Goal: Task Accomplishment & Management: Use online tool/utility

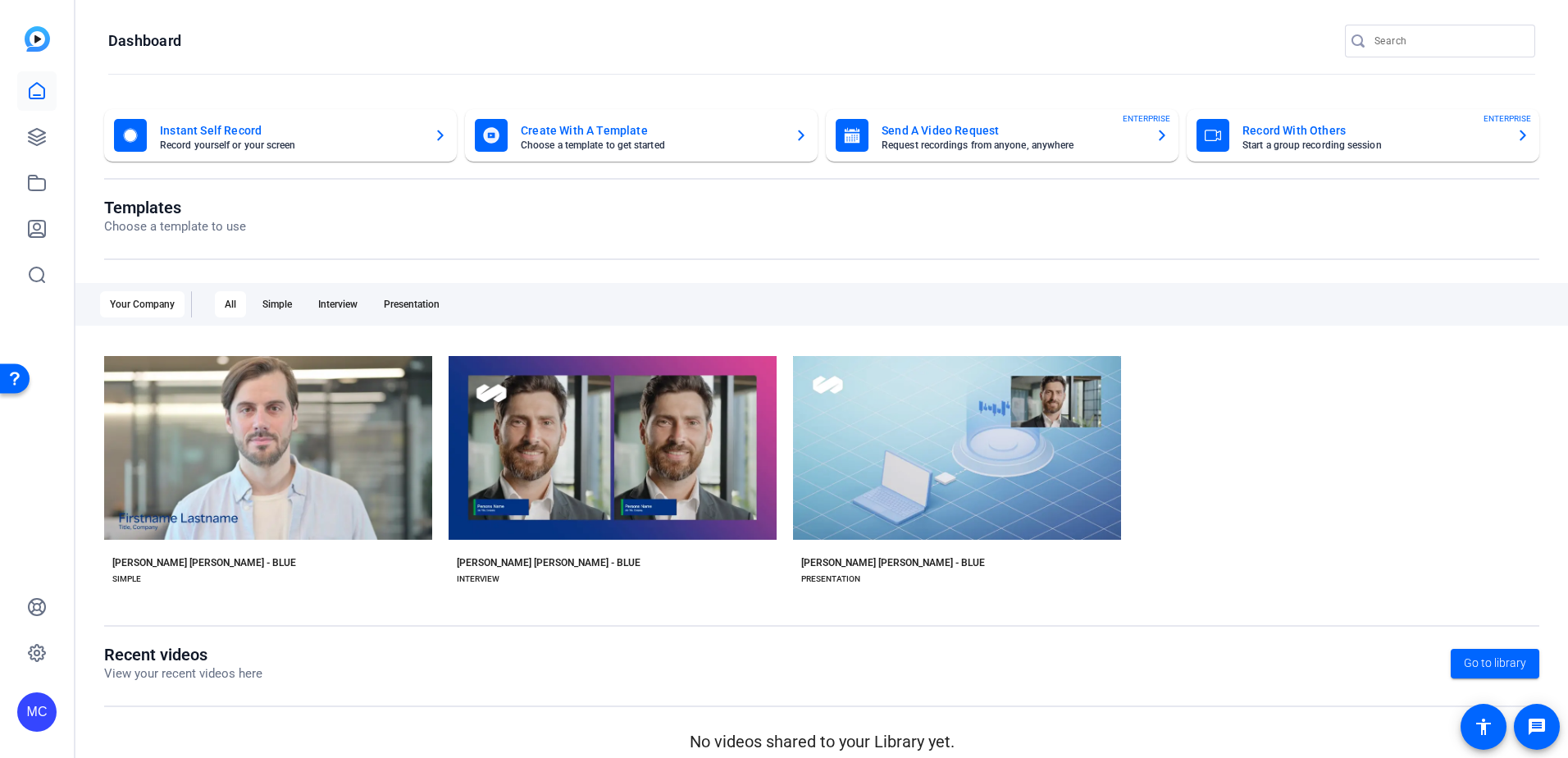
click at [34, 40] on img at bounding box center [37, 39] width 26 height 26
click at [44, 38] on img at bounding box center [37, 39] width 26 height 26
click at [37, 93] on icon at bounding box center [37, 91] width 20 height 20
click at [36, 186] on icon at bounding box center [37, 183] width 20 height 20
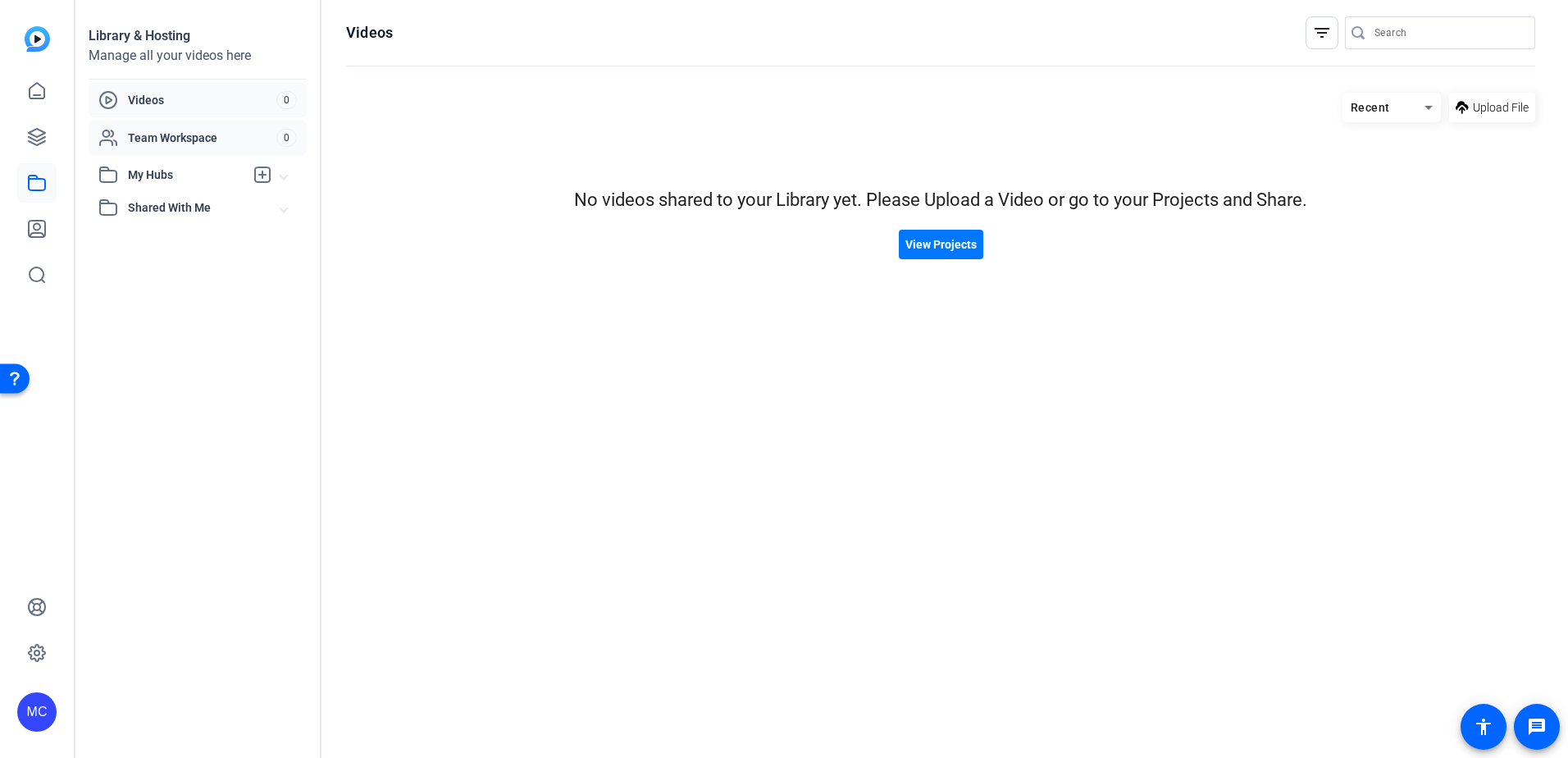
click at [170, 138] on span "Team Workspace" at bounding box center [202, 138] width 148 height 16
click at [168, 174] on span "My Hubs" at bounding box center [185, 175] width 116 height 17
click at [167, 242] on span "Shared With Me" at bounding box center [204, 243] width 153 height 17
click at [37, 98] on icon at bounding box center [37, 90] width 15 height 16
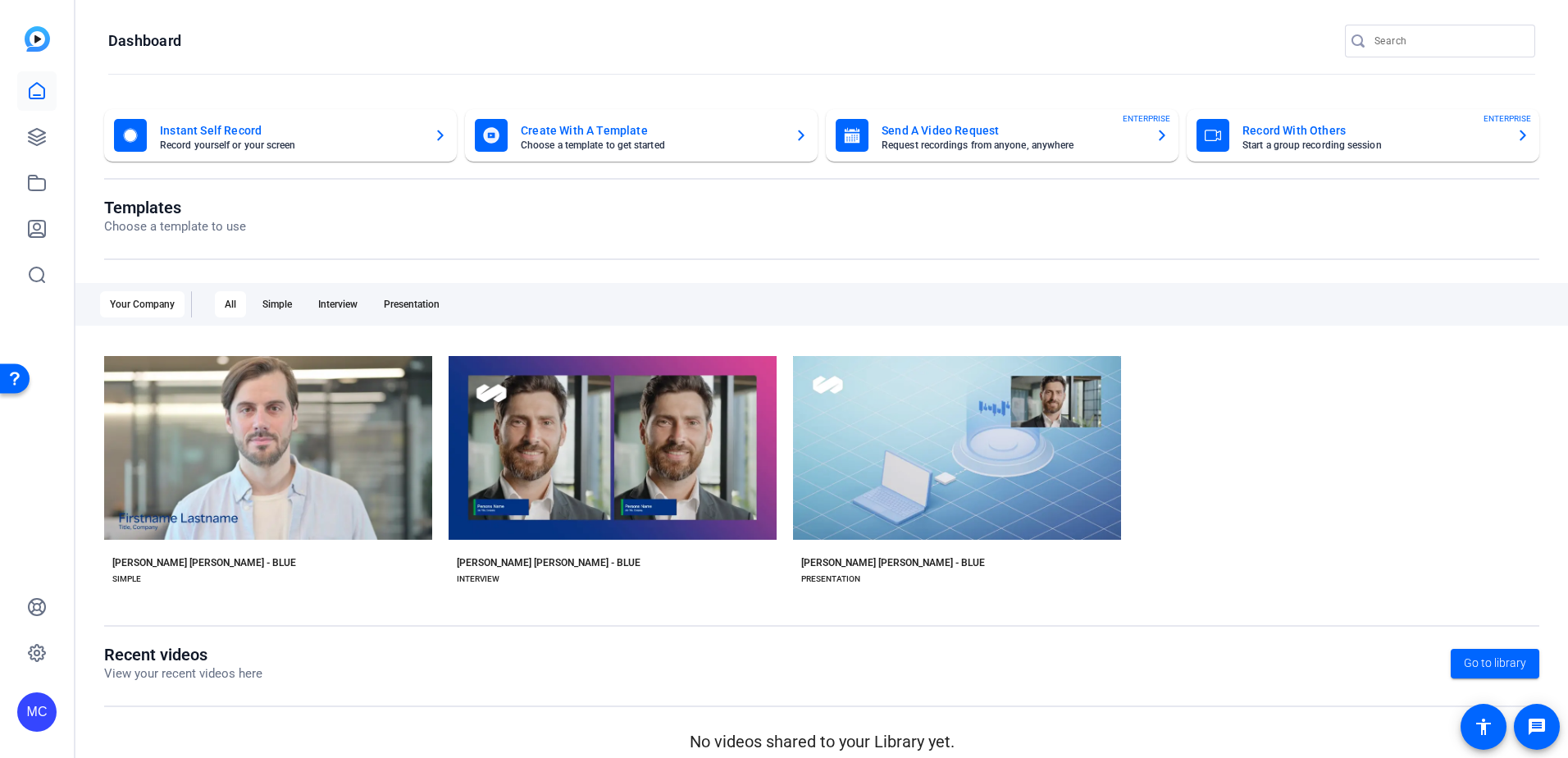
click at [35, 41] on img at bounding box center [37, 39] width 26 height 26
click at [147, 48] on h1 "Dashboard" at bounding box center [144, 41] width 73 height 20
click at [37, 225] on icon at bounding box center [37, 229] width 20 height 20
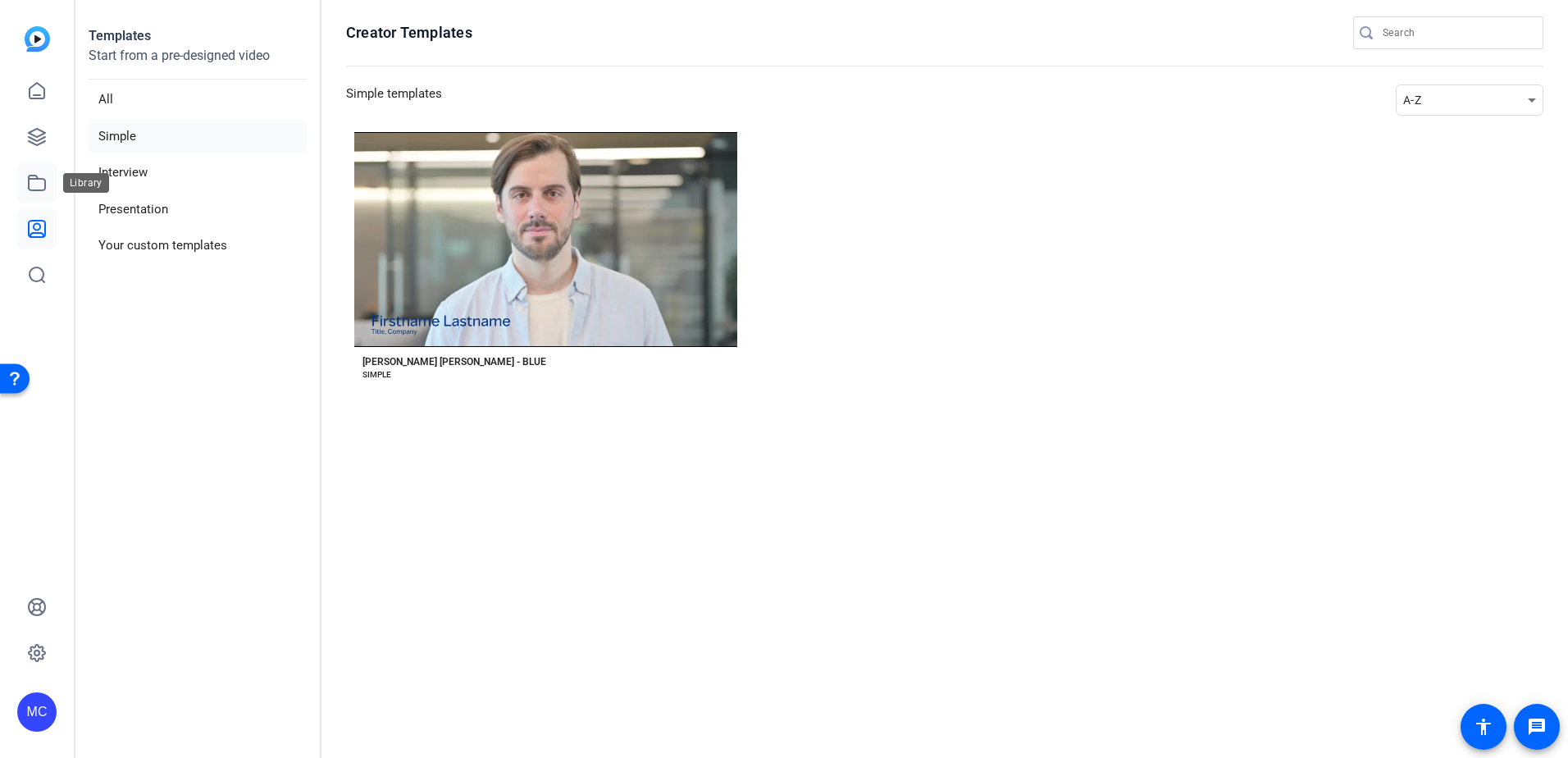
click at [40, 195] on link at bounding box center [37, 183] width 40 height 40
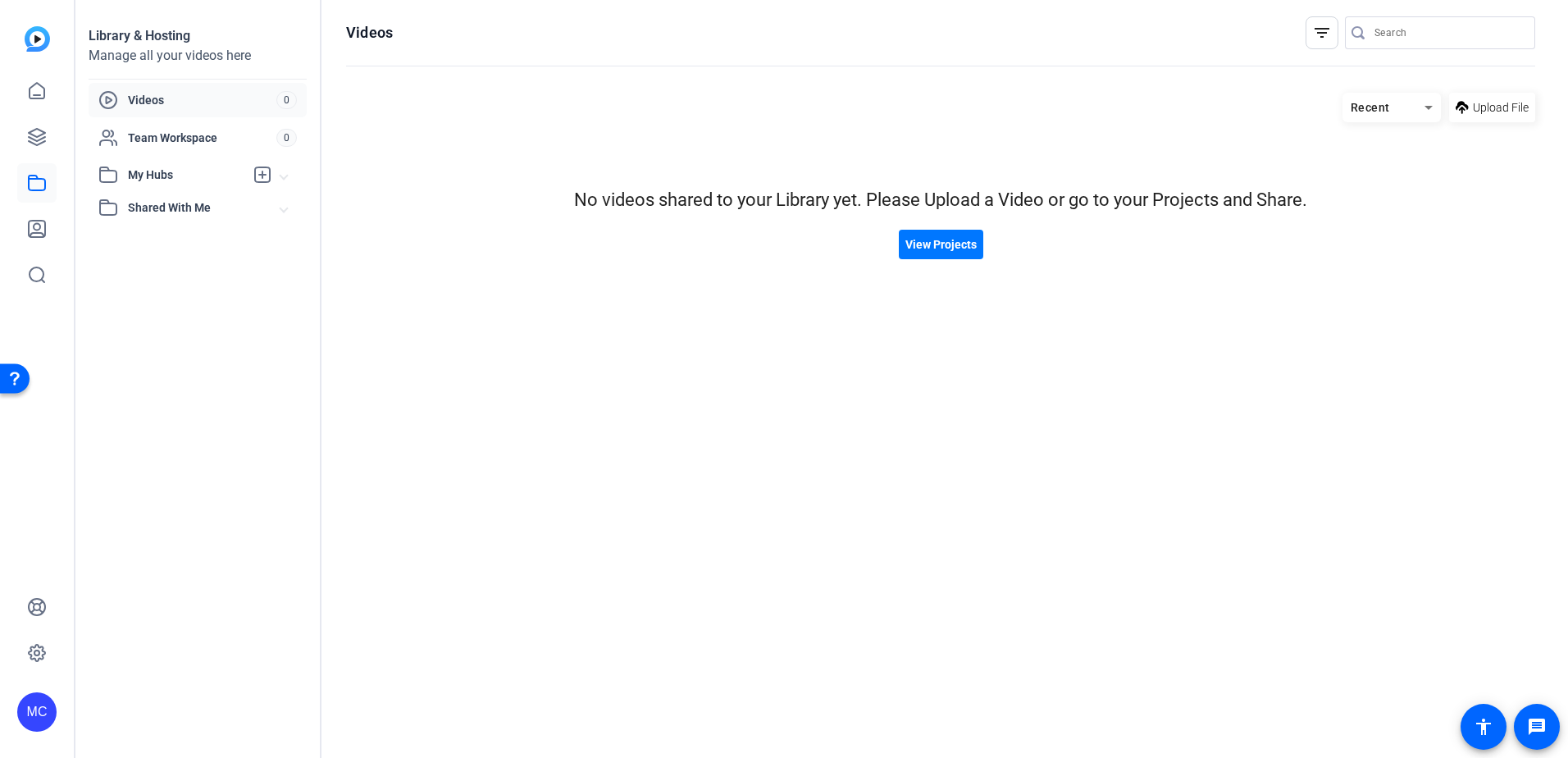
click at [149, 181] on span "My Hubs" at bounding box center [185, 175] width 116 height 17
click at [216, 149] on div "Team Workspace 0" at bounding box center [197, 138] width 218 height 35
click at [173, 107] on span "Videos" at bounding box center [202, 100] width 148 height 16
click at [1387, 107] on span "Recent" at bounding box center [1370, 107] width 40 height 13
click at [1373, 163] on span "Newest First" at bounding box center [1387, 166] width 63 height 20
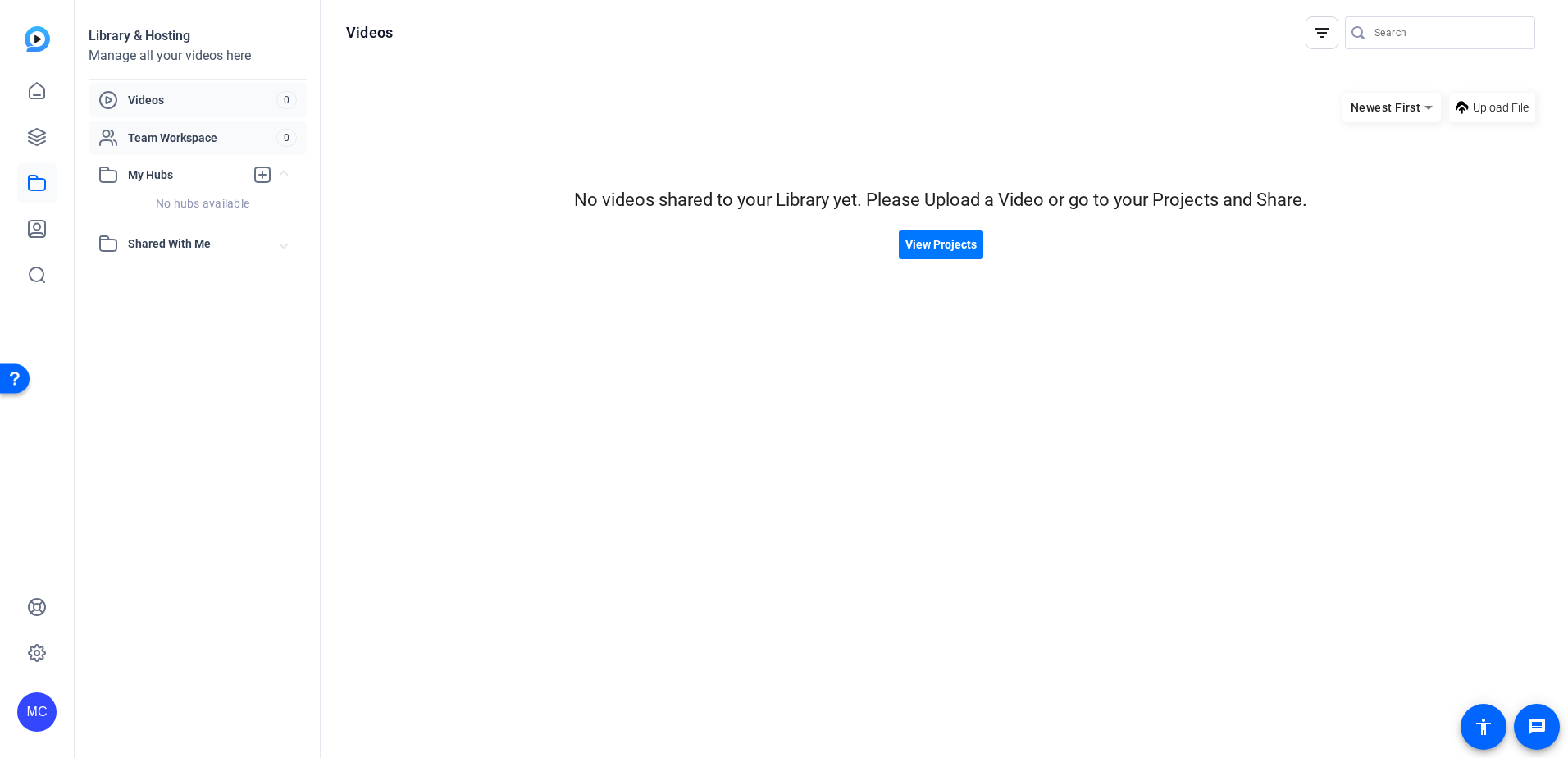
click at [161, 135] on span "Team Workspace" at bounding box center [202, 138] width 148 height 16
click at [38, 129] on icon at bounding box center [37, 137] width 16 height 16
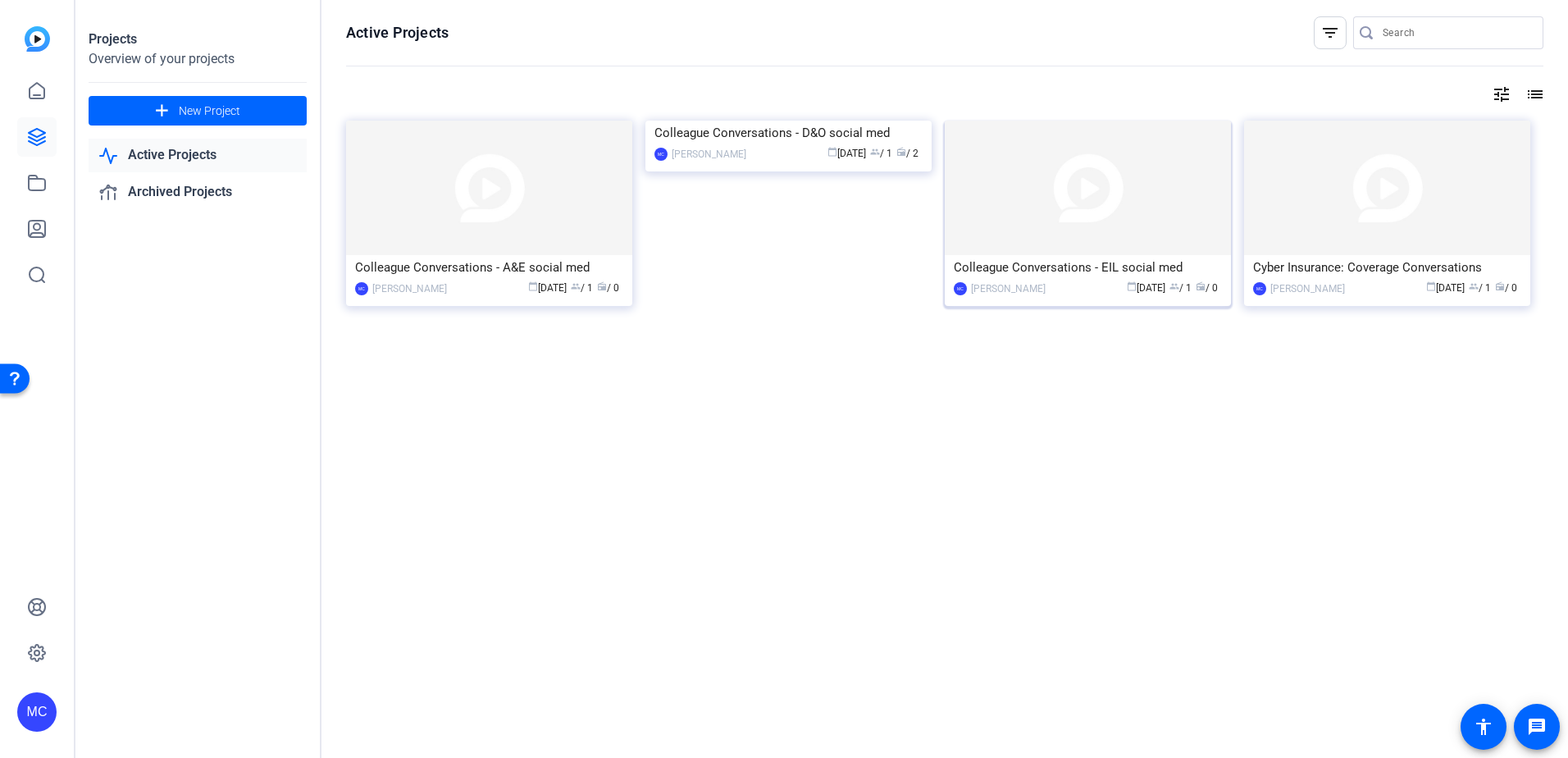
click at [1032, 271] on div "Colleague Conversations - EIL social med" at bounding box center [1087, 267] width 268 height 25
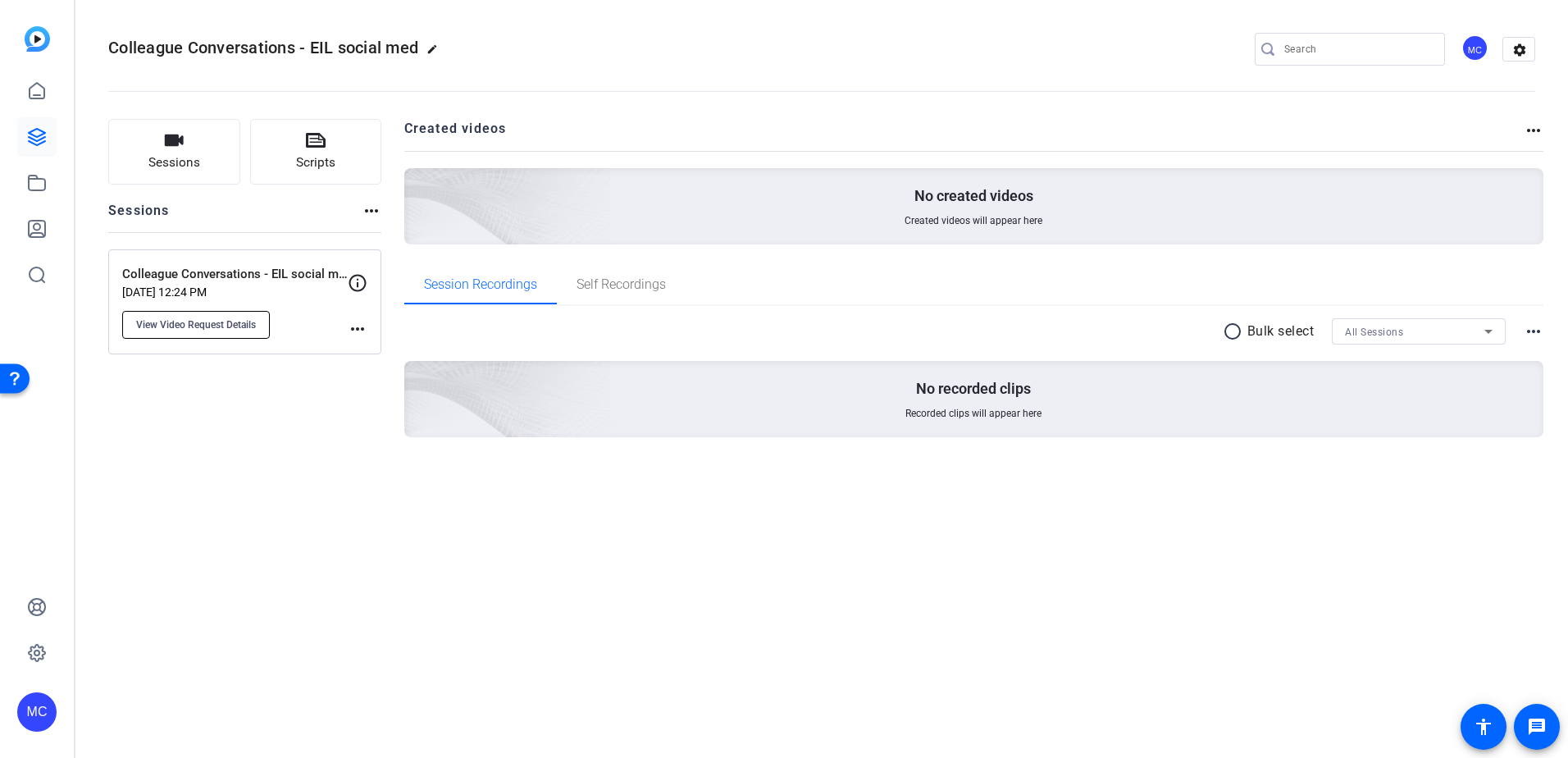
click at [243, 322] on span "View Video Request Details" at bounding box center [195, 325] width 120 height 13
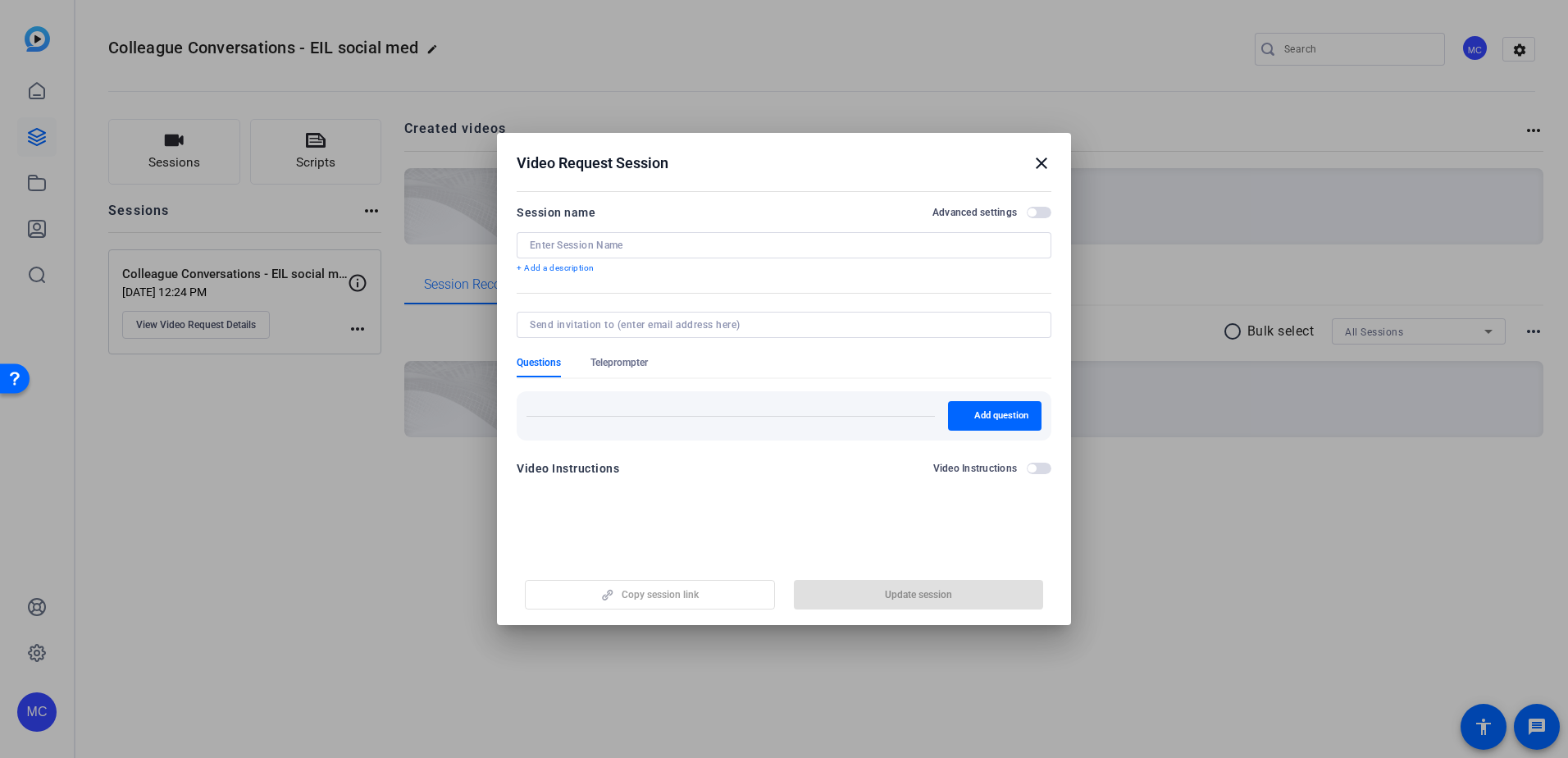
type input "Colleague Conversations - EIL social media videos"
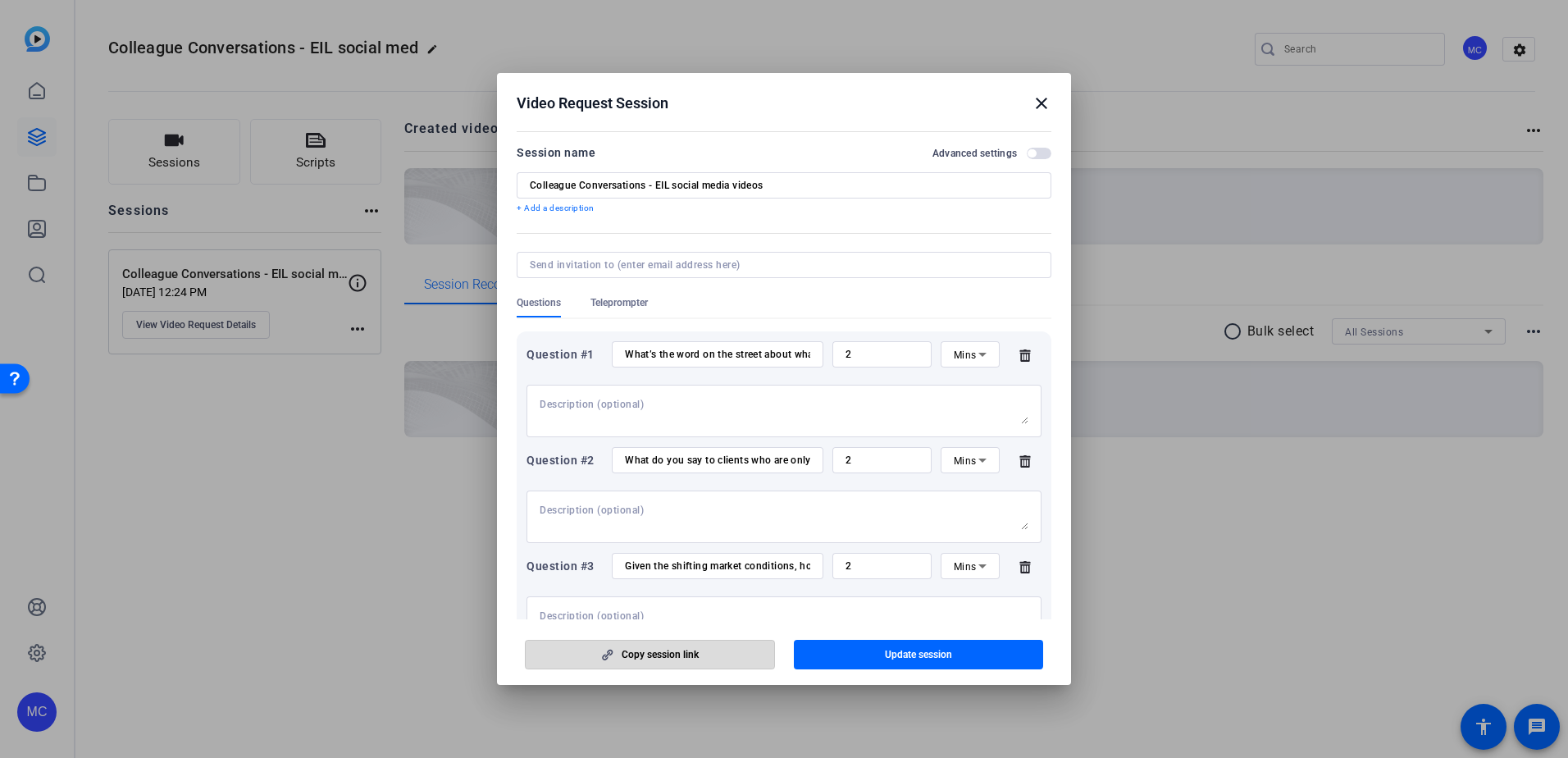
click at [670, 656] on span "Copy session link" at bounding box center [660, 655] width 77 height 13
click at [1044, 107] on mat-icon "close" at bounding box center [1041, 103] width 20 height 20
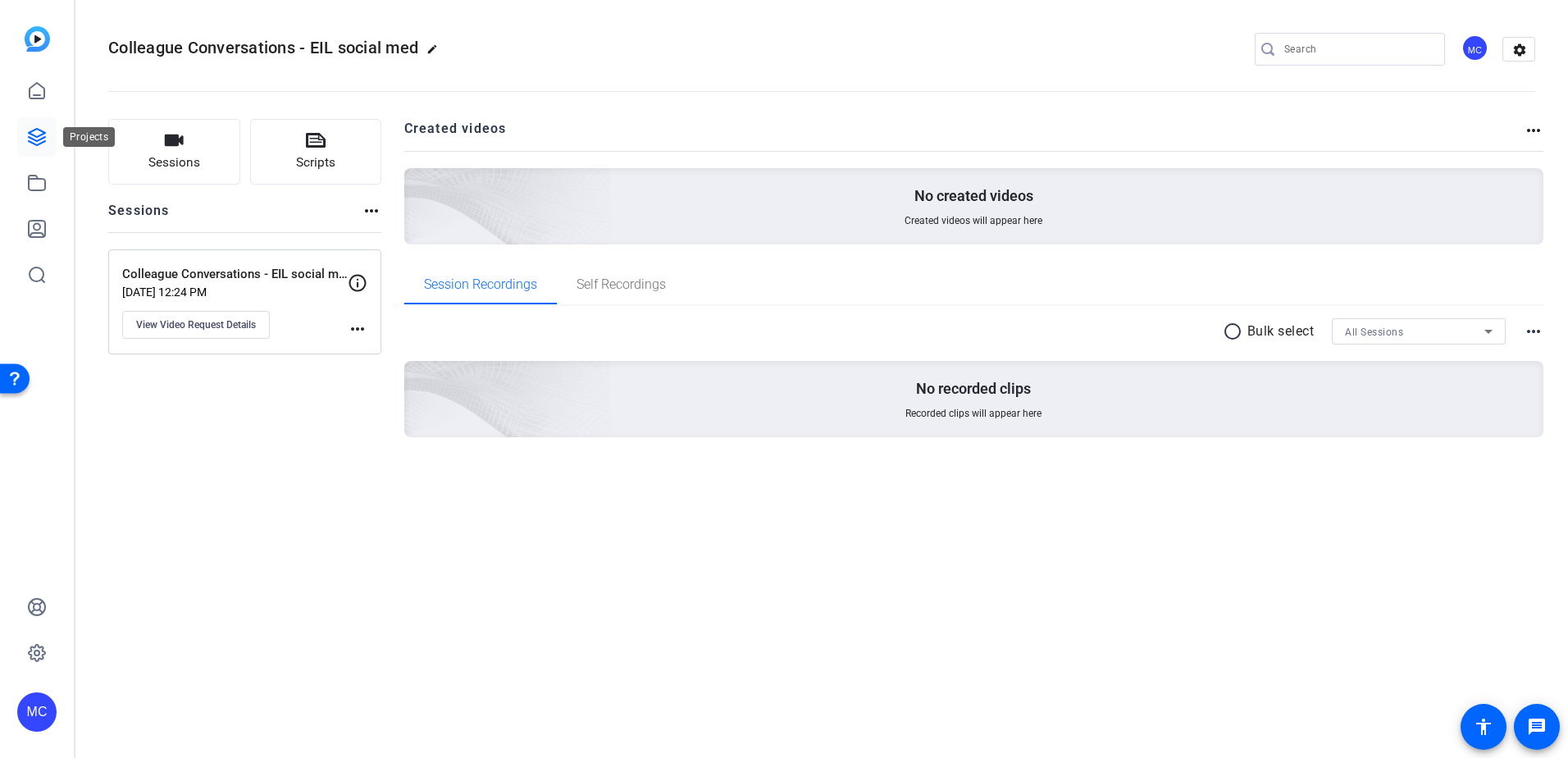
click at [40, 136] on icon at bounding box center [37, 137] width 16 height 16
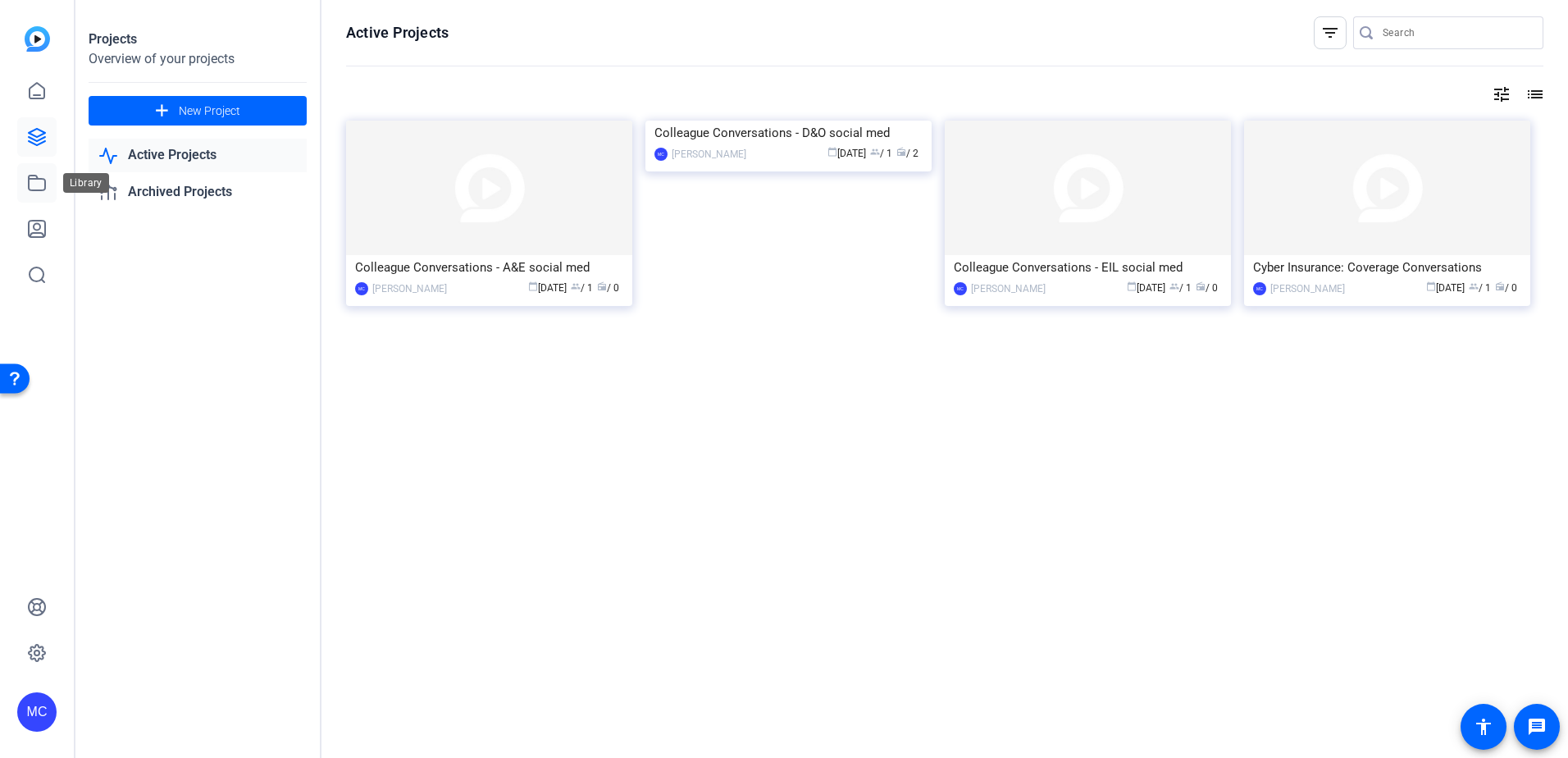
click at [46, 167] on link at bounding box center [37, 183] width 40 height 40
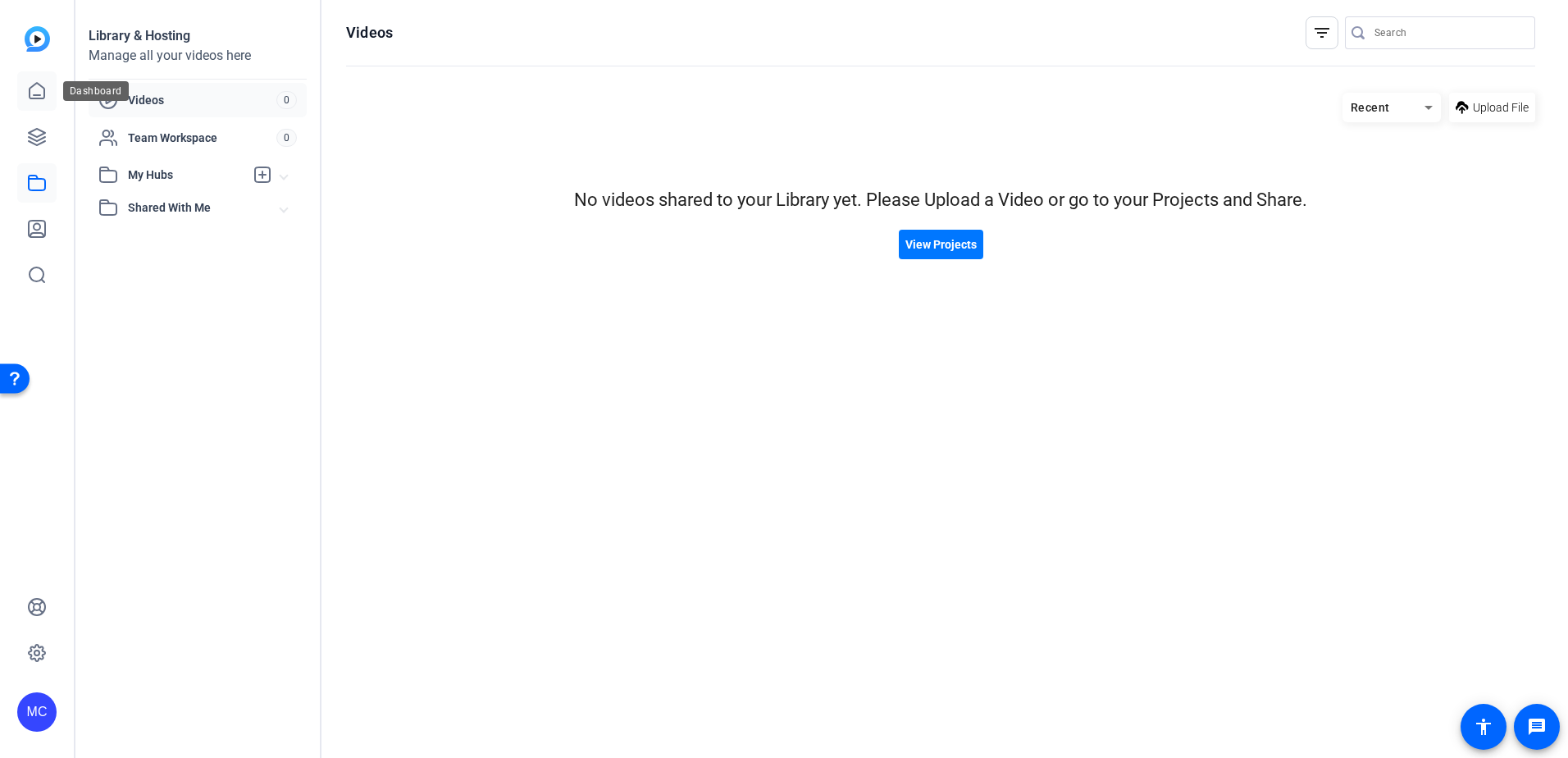
click at [32, 100] on icon at bounding box center [37, 91] width 20 height 20
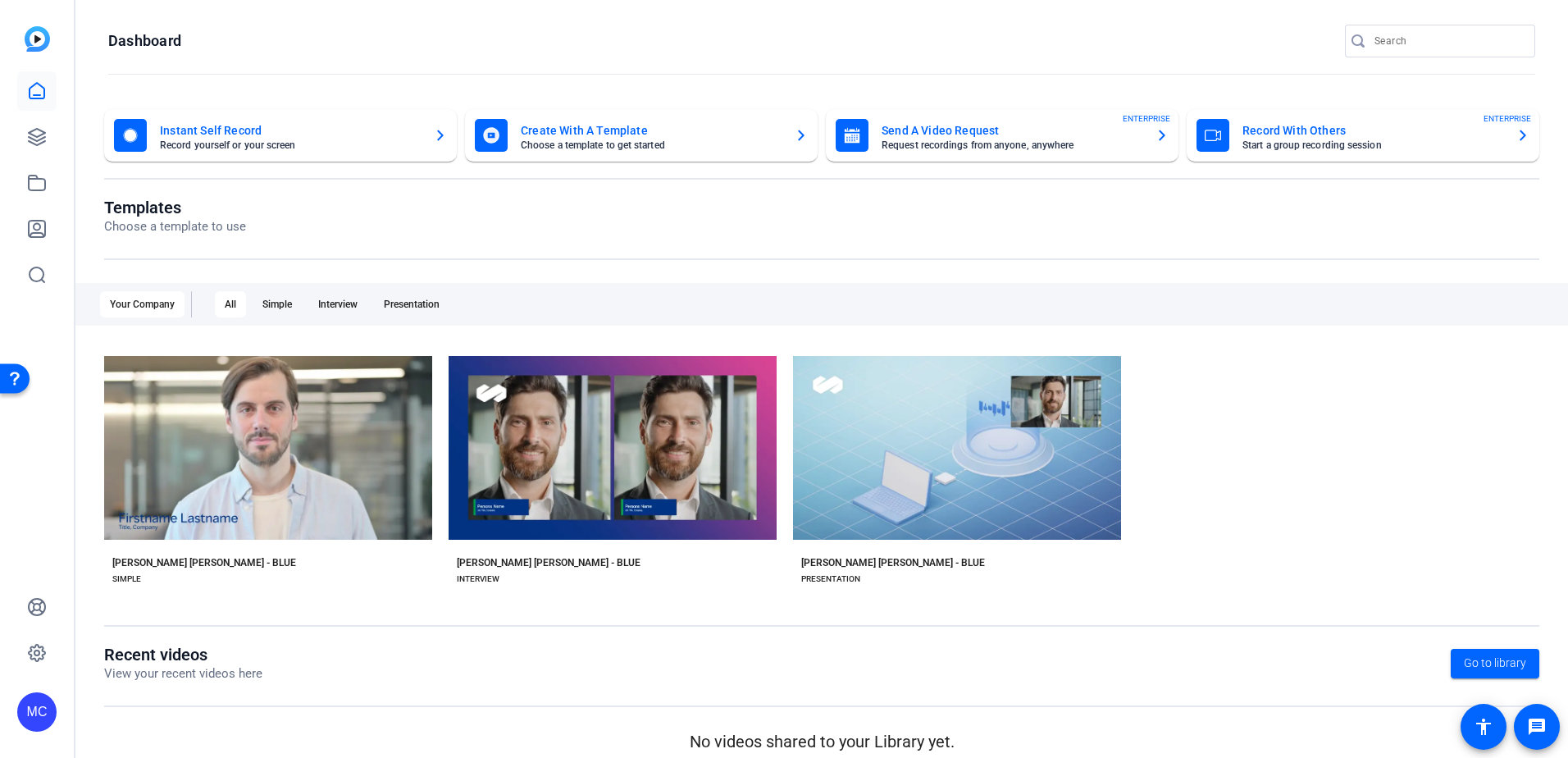
click at [37, 47] on img at bounding box center [37, 39] width 26 height 26
click at [37, 40] on img at bounding box center [37, 39] width 26 height 26
click at [973, 130] on mat-card-title "Send A Video Request" at bounding box center [1012, 130] width 261 height 20
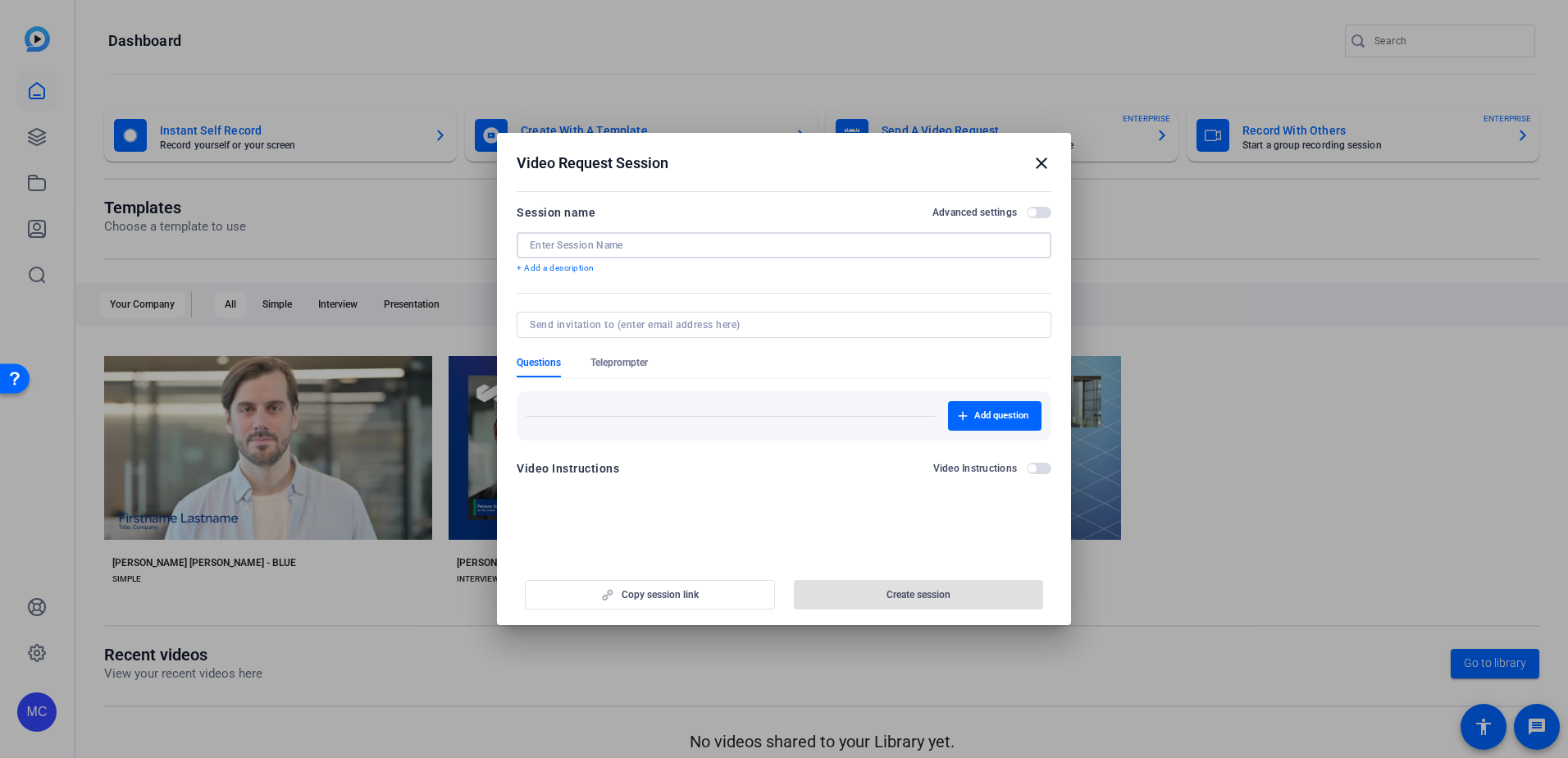
click at [750, 244] on input at bounding box center [784, 245] width 509 height 13
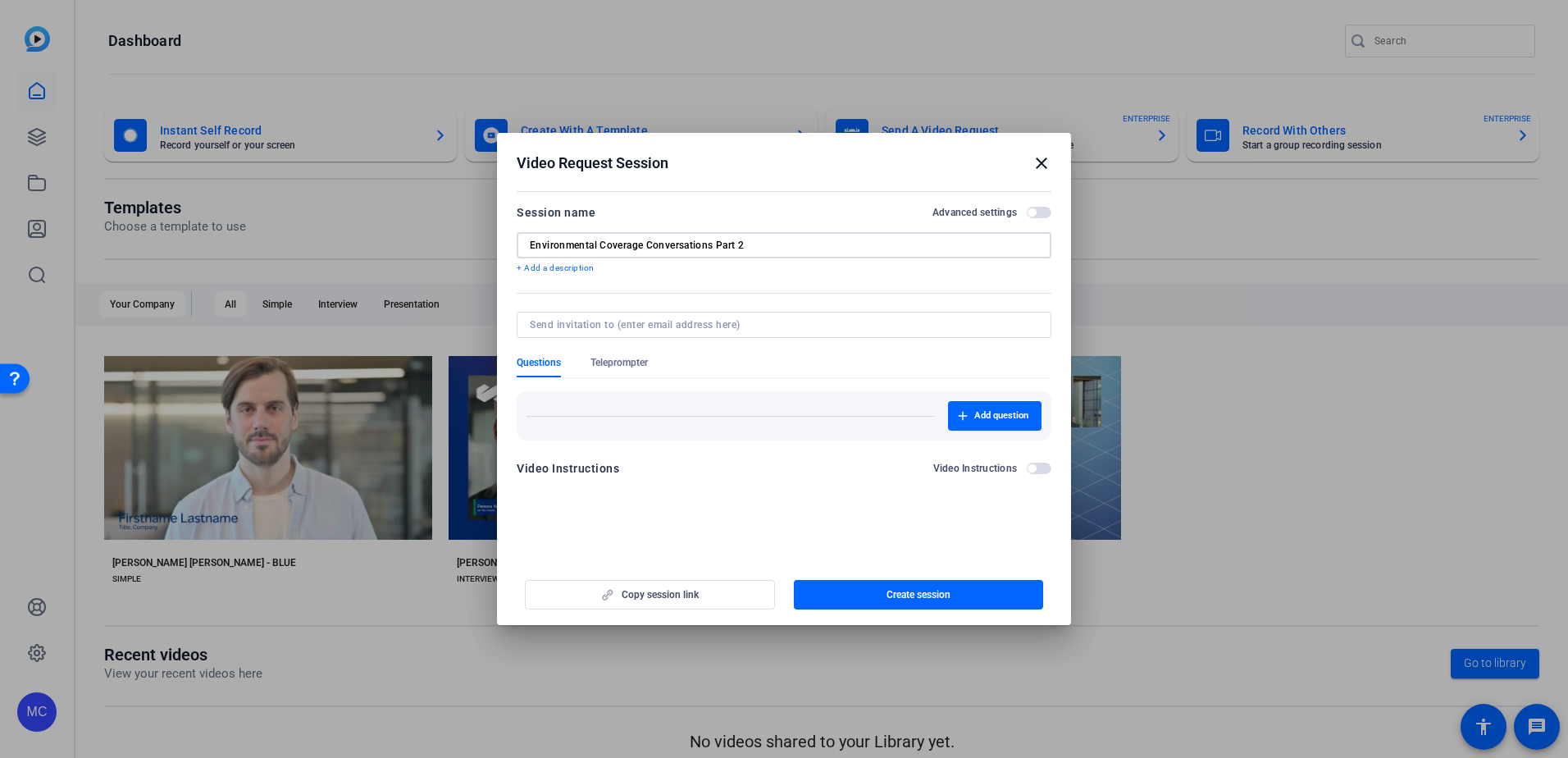
type input "Environmental Coverage Conversations Part 2"
click at [679, 592] on div "Copy session link Create session" at bounding box center [784, 588] width 535 height 42
click at [937, 588] on span "Create session" at bounding box center [918, 595] width 64 height 13
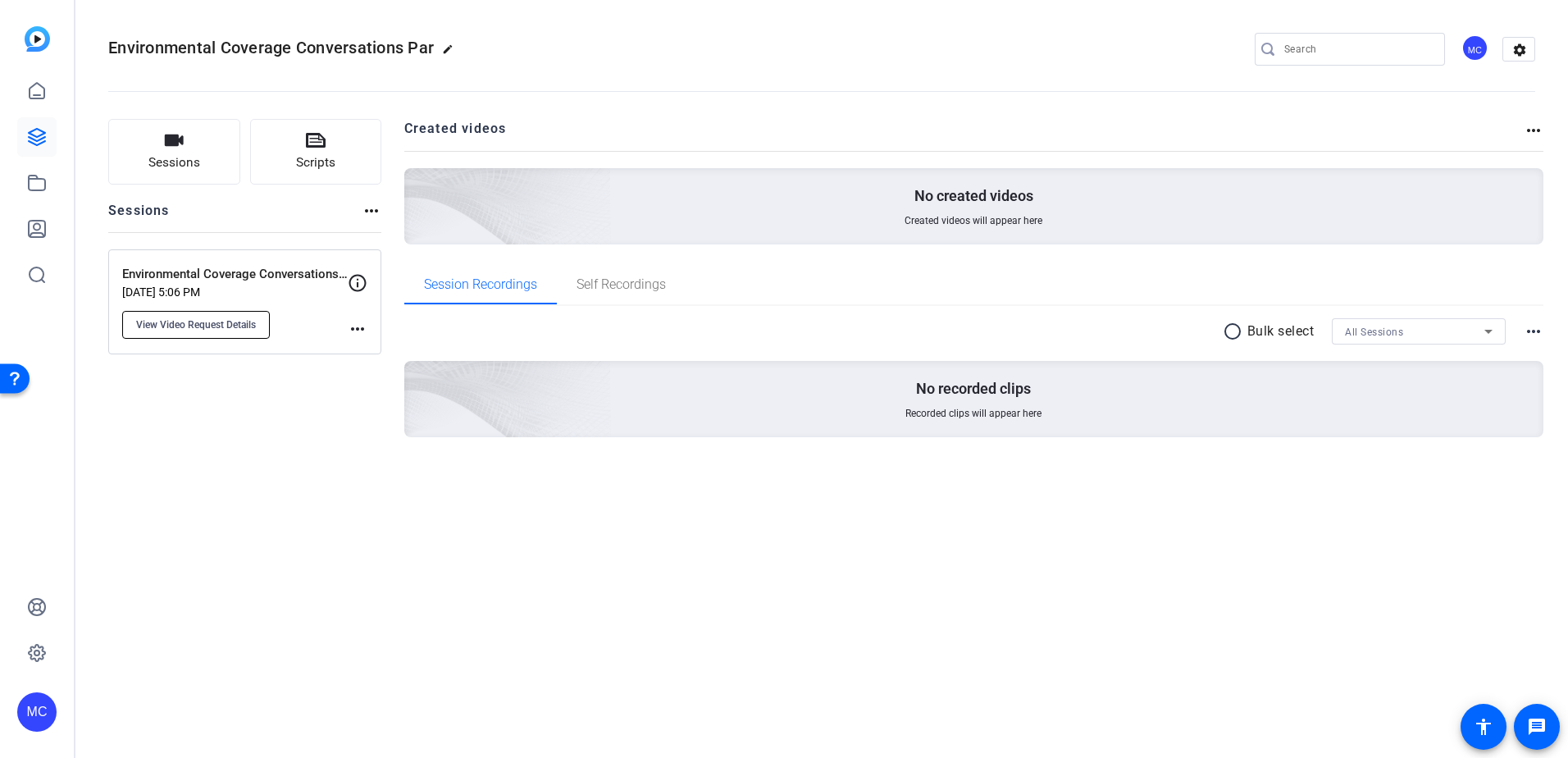
click at [210, 331] on span "View Video Request Details" at bounding box center [195, 325] width 120 height 13
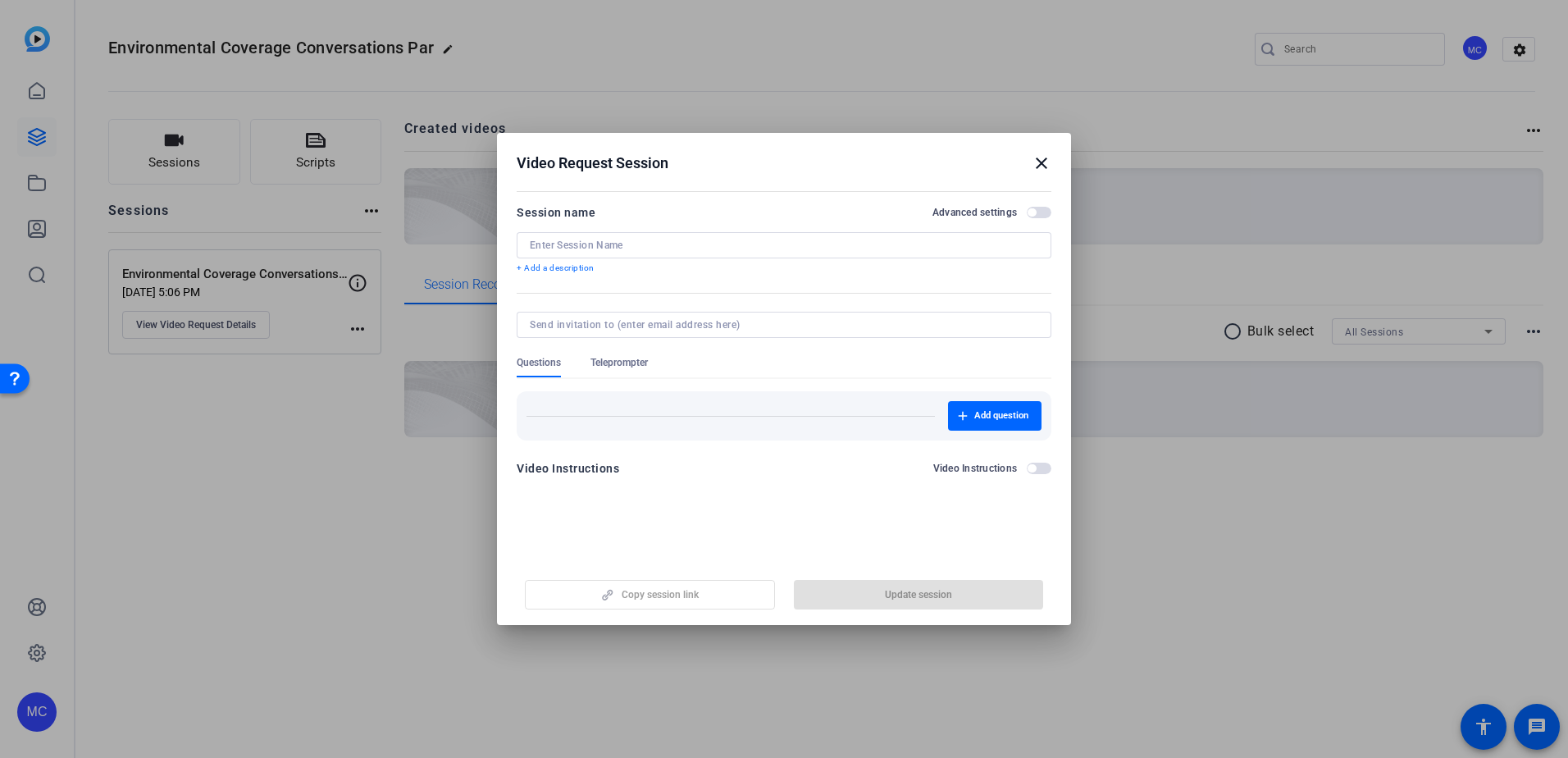
type input "Environmental Coverage Conversations Part 2"
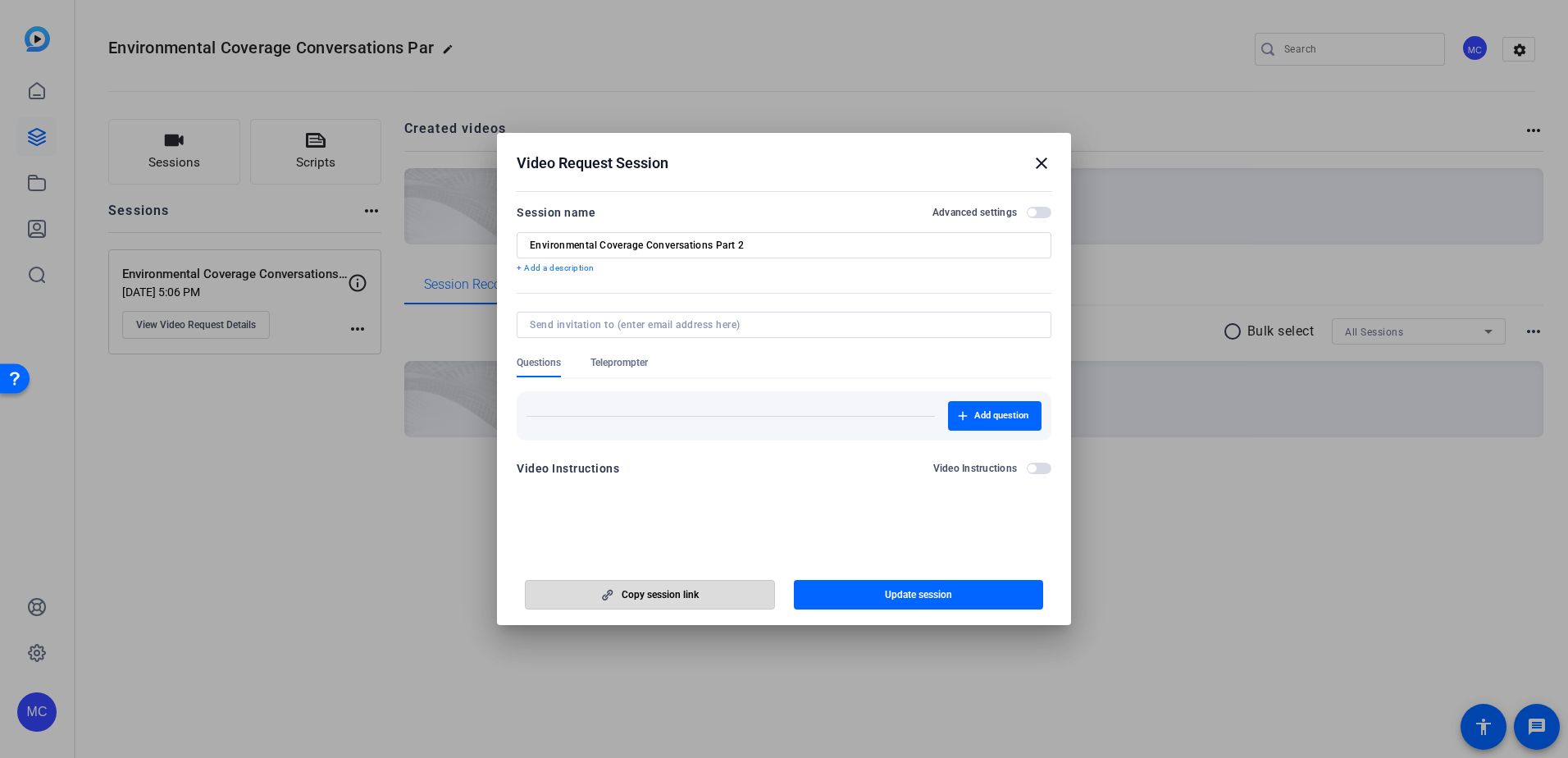
click at [647, 588] on span "Copy session link" at bounding box center [660, 595] width 77 height 13
click at [1040, 161] on mat-icon "close" at bounding box center [1041, 163] width 20 height 20
